Goal: Information Seeking & Learning: Learn about a topic

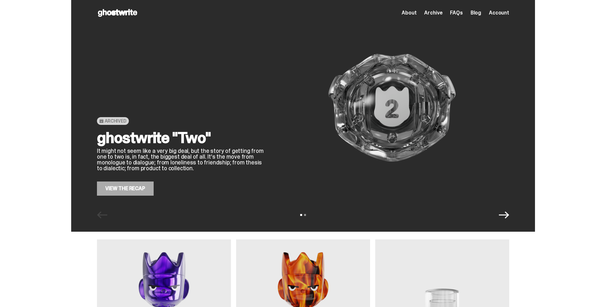
click at [138, 10] on icon at bounding box center [117, 13] width 41 height 10
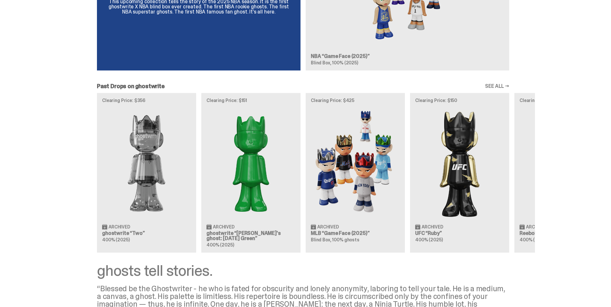
scroll to position [602, 0]
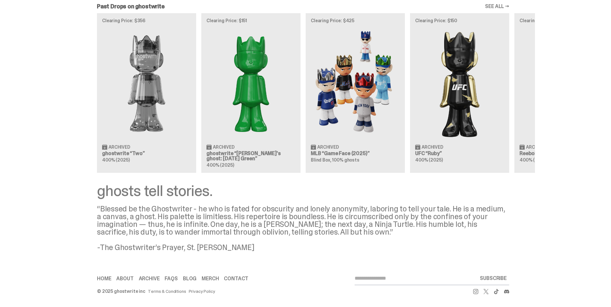
click at [490, 162] on div "Clearing Price: $356 Archived ghostwrite “Two” 400% (2025) Clearing Price: $151…" at bounding box center [303, 93] width 464 height 160
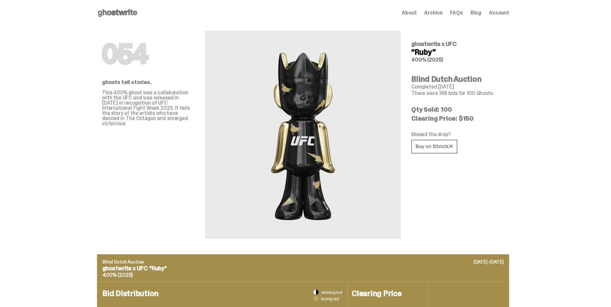
click at [137, 14] on use at bounding box center [117, 13] width 39 height 8
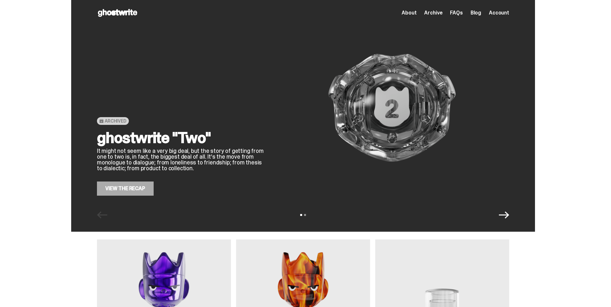
click at [455, 11] on span "FAQs" at bounding box center [456, 12] width 13 height 5
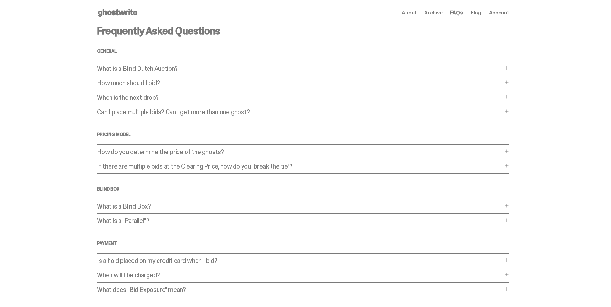
click at [508, 80] on span at bounding box center [506, 82] width 5 height 5
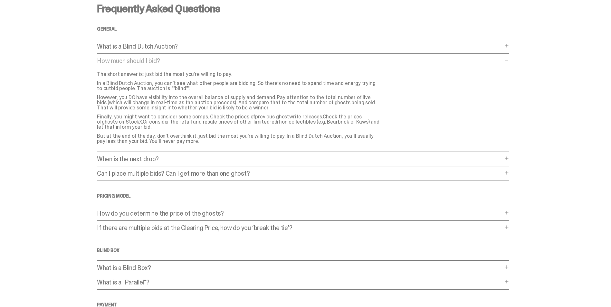
scroll to position [32, 0]
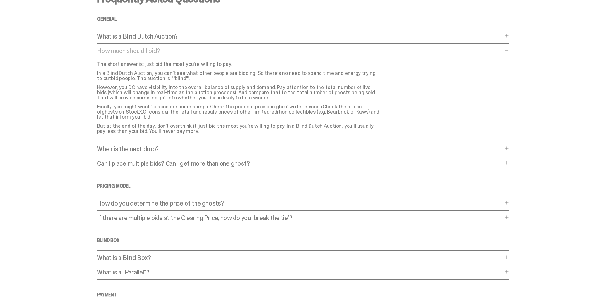
click at [507, 150] on span at bounding box center [506, 148] width 5 height 5
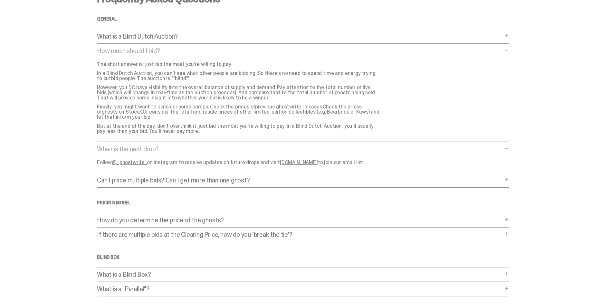
click at [509, 181] on span at bounding box center [506, 179] width 5 height 5
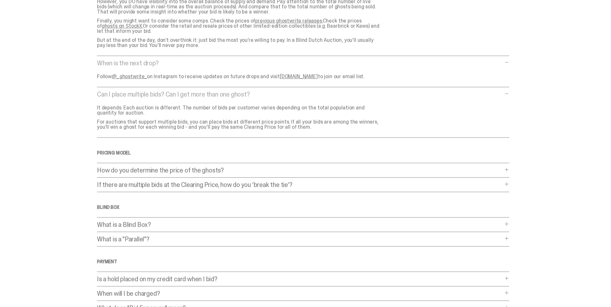
scroll to position [129, 0]
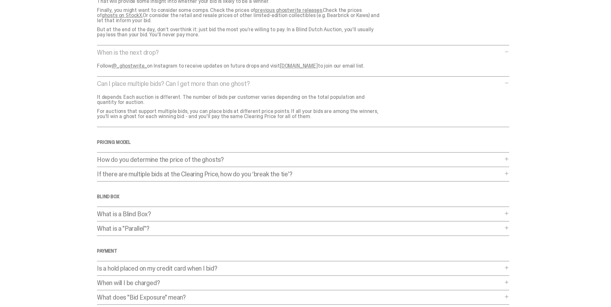
click at [507, 160] on span at bounding box center [506, 158] width 5 height 5
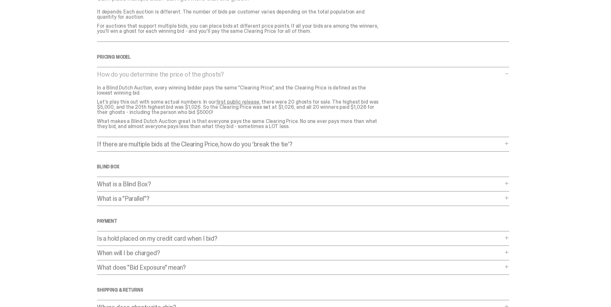
scroll to position [225, 0]
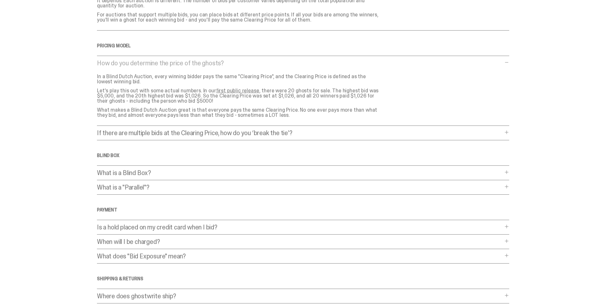
click at [508, 133] on span at bounding box center [506, 132] width 5 height 5
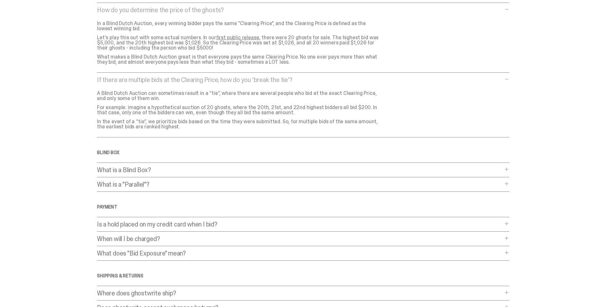
scroll to position [290, 0]
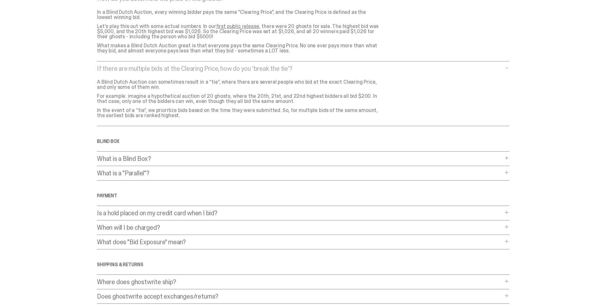
click at [513, 176] on main "Something went wrong! Hang in there while we get back on track Frequently Asked…" at bounding box center [303, 27] width 606 height 582
click at [509, 176] on div "What is a "Parallel"? What is a "Parallel"? A “Parallel” ghost is an extra-rare…" at bounding box center [303, 175] width 412 height 11
click at [506, 173] on div "What is a "Parallel"? What is a "Parallel"? A “Parallel” ghost is an extra-rare…" at bounding box center [303, 175] width 412 height 11
click at [508, 173] on span at bounding box center [506, 172] width 5 height 5
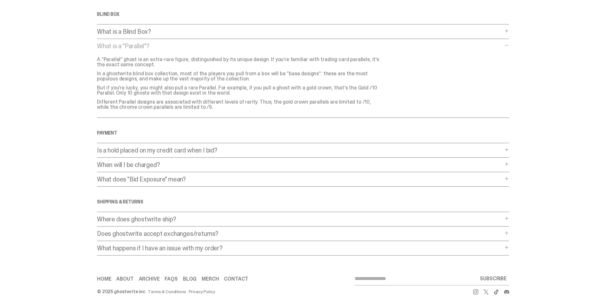
scroll to position [417, 0]
click at [508, 220] on span at bounding box center [506, 218] width 5 height 5
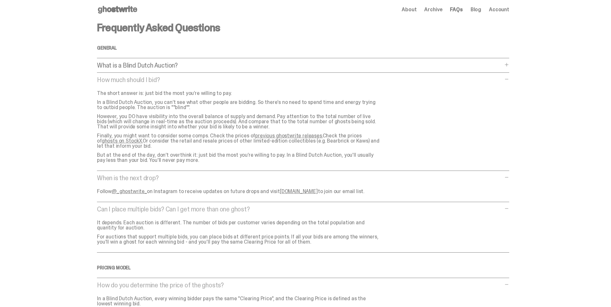
scroll to position [0, 0]
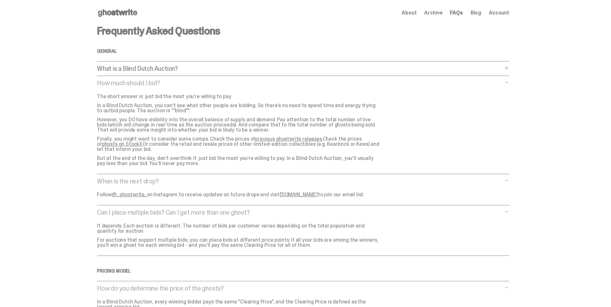
click at [115, 15] on use at bounding box center [117, 13] width 39 height 8
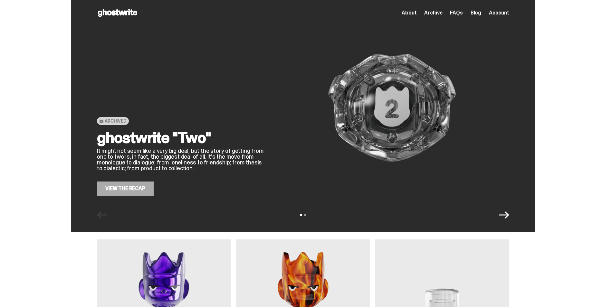
click at [481, 13] on link "Blog" at bounding box center [475, 12] width 11 height 5
